Goal: Communication & Community: Participate in discussion

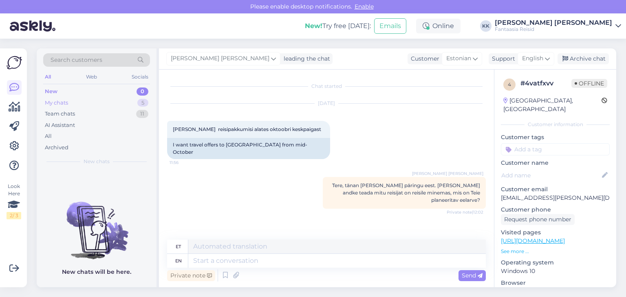
click at [91, 101] on div "My chats 5" at bounding box center [96, 102] width 107 height 11
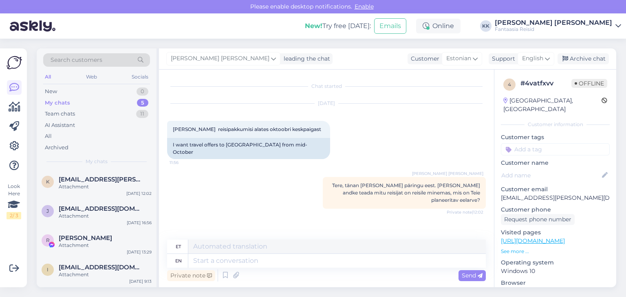
click at [81, 103] on div "My chats 5" at bounding box center [96, 102] width 107 height 11
click at [69, 114] on div "Team chats" at bounding box center [60, 114] width 30 height 8
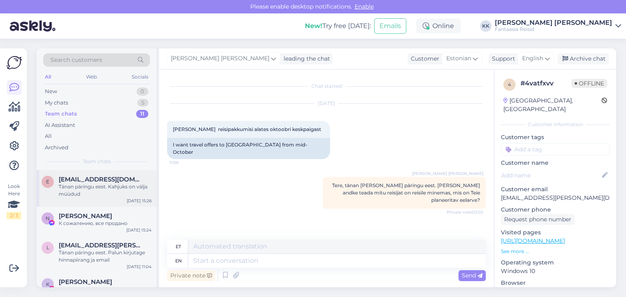
click at [110, 193] on div "Tänan päringu eest. Kahjuks on välja müüdud" at bounding box center [105, 190] width 93 height 15
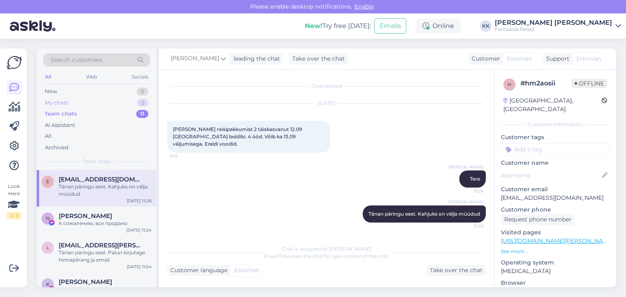
click at [73, 103] on div "My chats 5" at bounding box center [96, 102] width 107 height 11
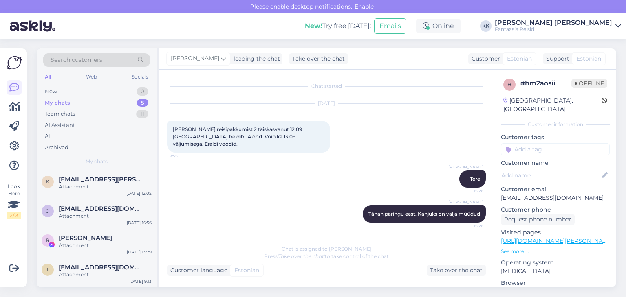
click at [84, 102] on div "My chats 5" at bounding box center [96, 102] width 107 height 11
click at [93, 185] on div "Attachment" at bounding box center [105, 186] width 93 height 7
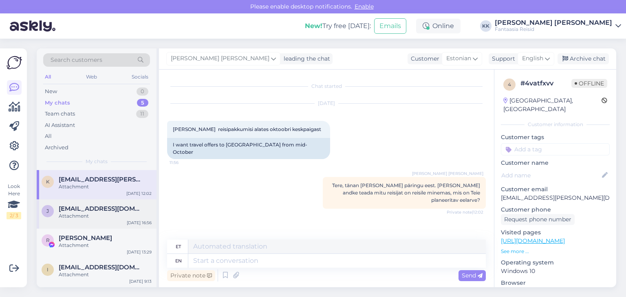
click at [90, 219] on div "Attachment" at bounding box center [105, 216] width 93 height 7
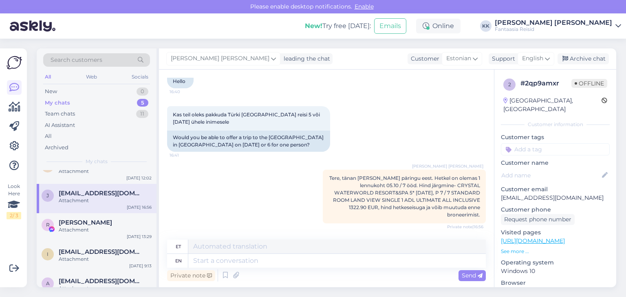
scroll to position [29, 0]
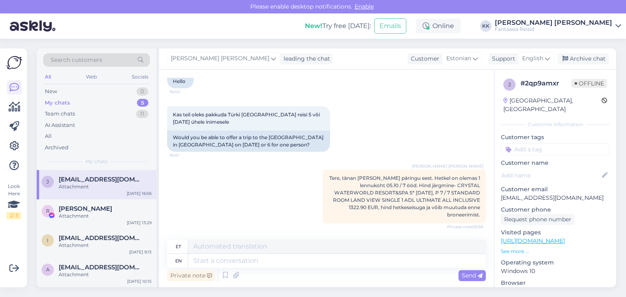
click at [80, 105] on div "My chats 5" at bounding box center [96, 102] width 107 height 11
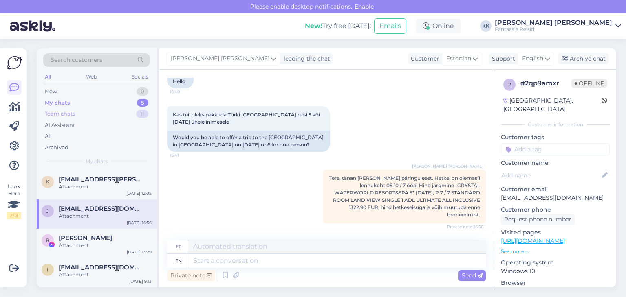
click at [78, 114] on div "Team chats 11" at bounding box center [96, 113] width 107 height 11
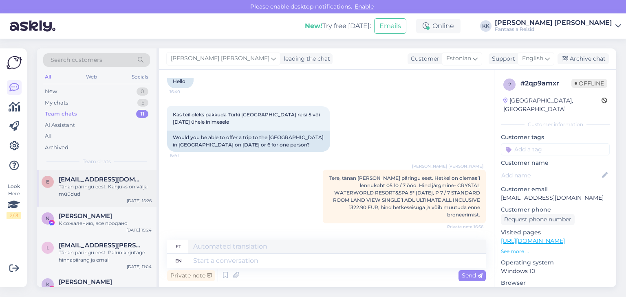
click at [95, 183] on div "Tänan päringu eest. Kahjuks on välja müüdud" at bounding box center [105, 190] width 93 height 15
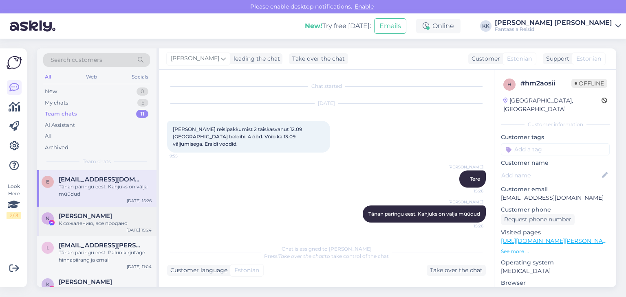
click at [99, 222] on div "К сожалению, все продано" at bounding box center [105, 223] width 93 height 7
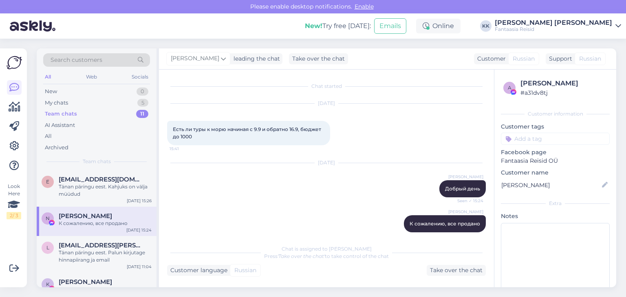
scroll to position [8, 0]
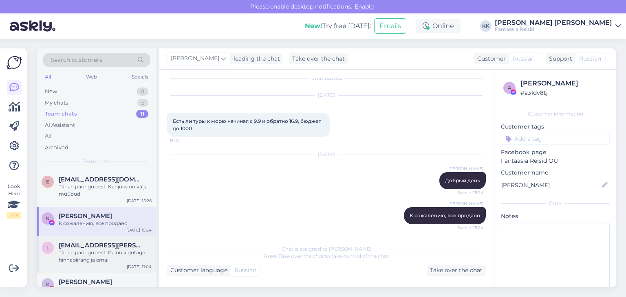
click at [88, 253] on div "Tänan päringu eest. Palun kirjutage hinnapiirang ja email" at bounding box center [105, 256] width 93 height 15
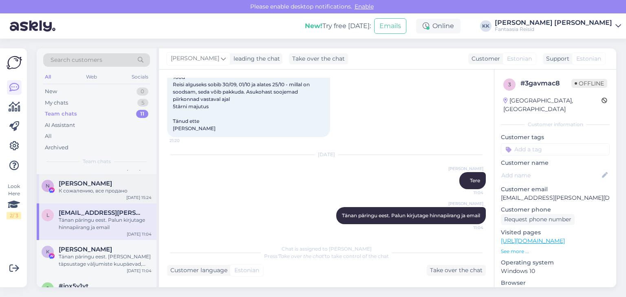
scroll to position [0, 0]
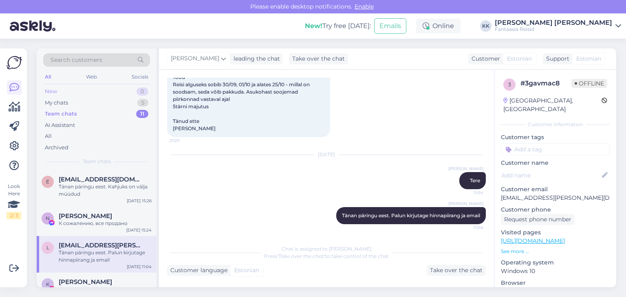
click at [72, 88] on div "New 0" at bounding box center [96, 91] width 107 height 11
